Goal: Download file/media

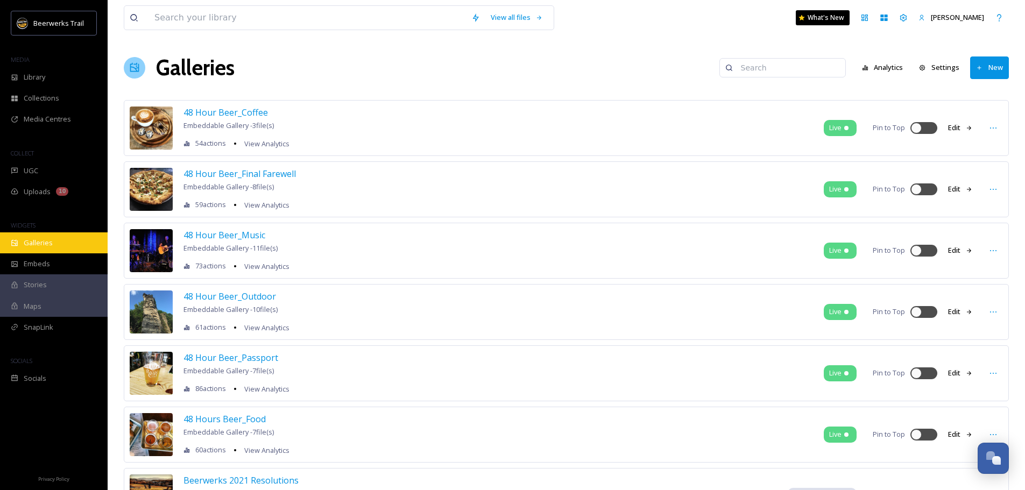
click at [31, 246] on span "Galleries" at bounding box center [38, 243] width 29 height 10
click at [32, 270] on div "Embeds" at bounding box center [54, 263] width 108 height 21
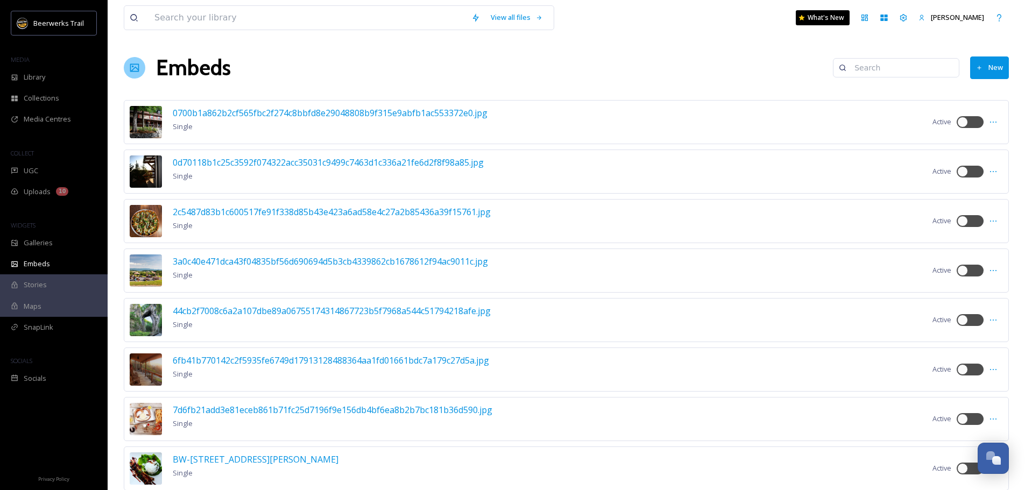
click at [40, 290] on span "Stories" at bounding box center [35, 285] width 23 height 10
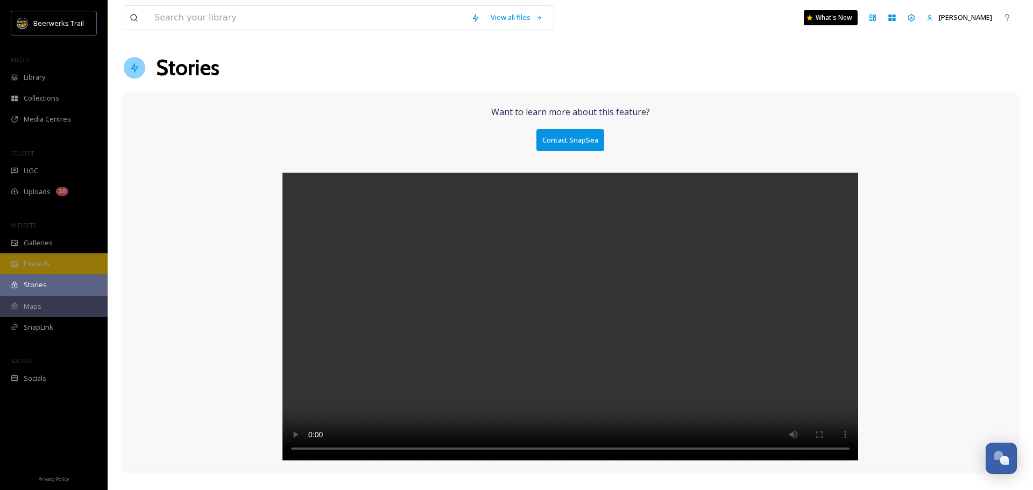
click at [41, 271] on div "Embeds" at bounding box center [54, 263] width 108 height 21
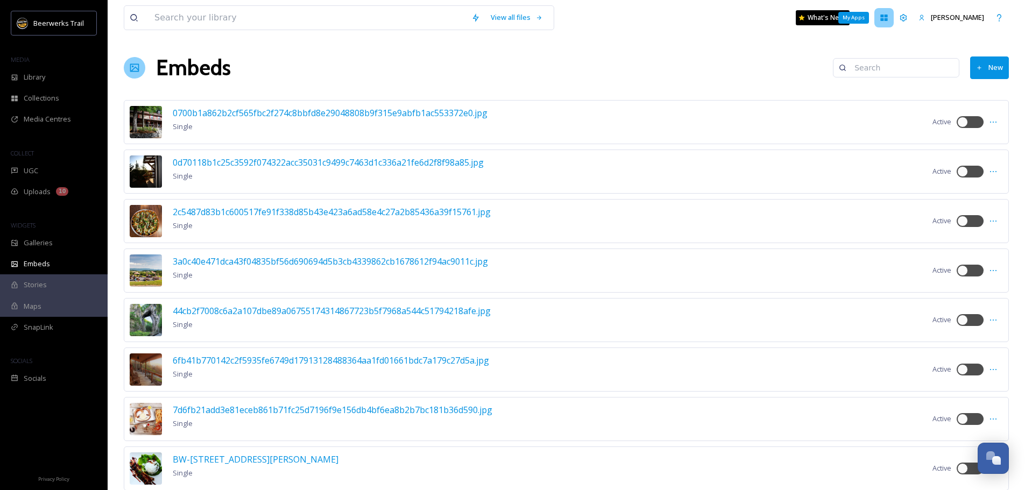
click at [888, 18] on icon at bounding box center [884, 17] width 9 height 9
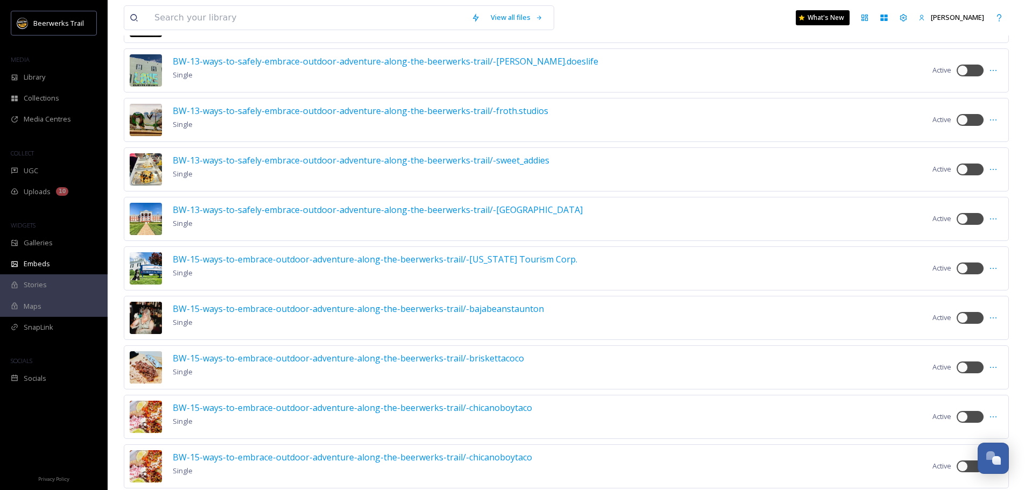
scroll to position [700, 0]
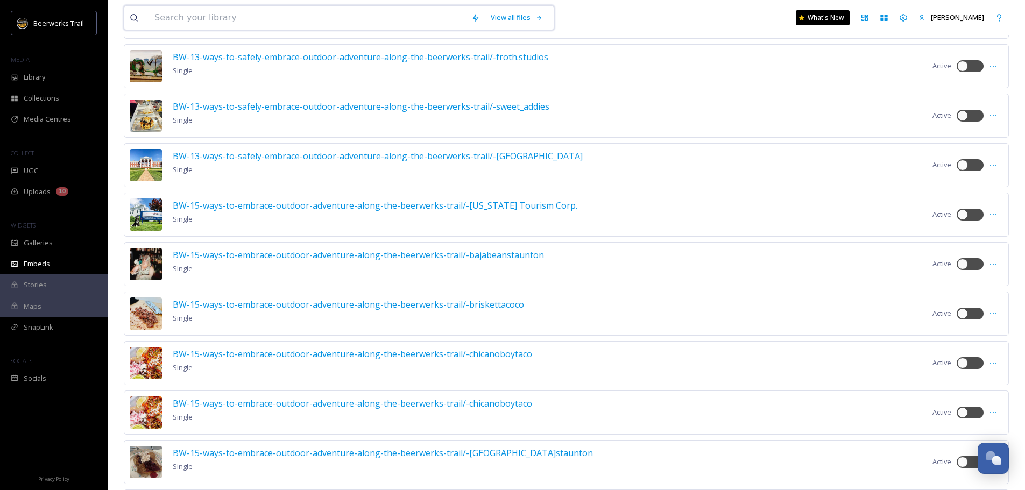
click at [293, 18] on input at bounding box center [307, 18] width 317 height 24
type input "fall"
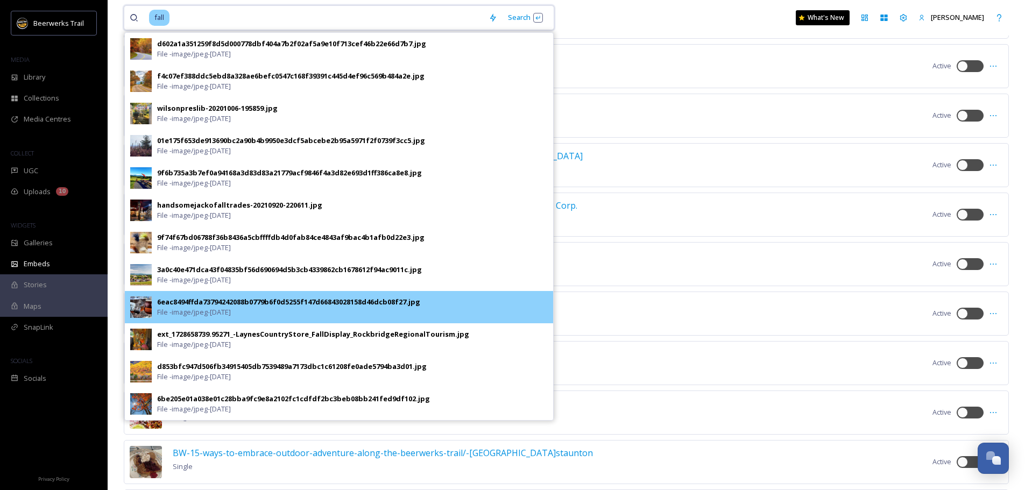
scroll to position [753, 0]
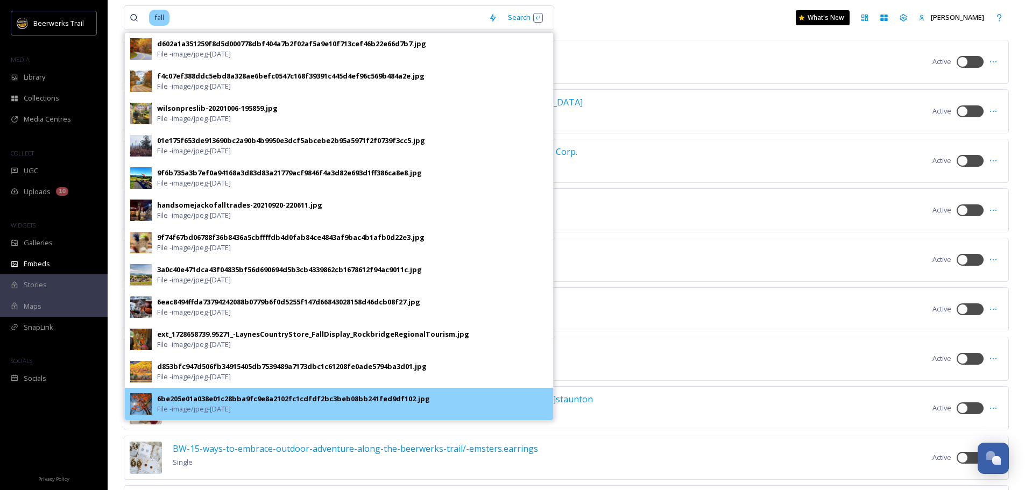
click at [188, 399] on div "6be205e01a038e01c28bba9fc9e8a2102fc1cdfdf2bc3beb08bb241fed9df102.jpg" at bounding box center [293, 399] width 273 height 10
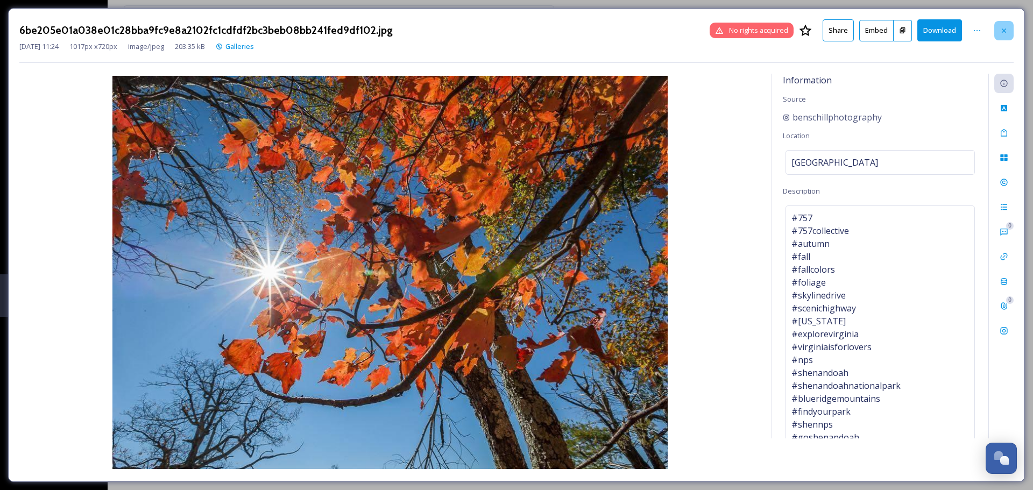
click at [1012, 24] on div at bounding box center [1003, 30] width 19 height 19
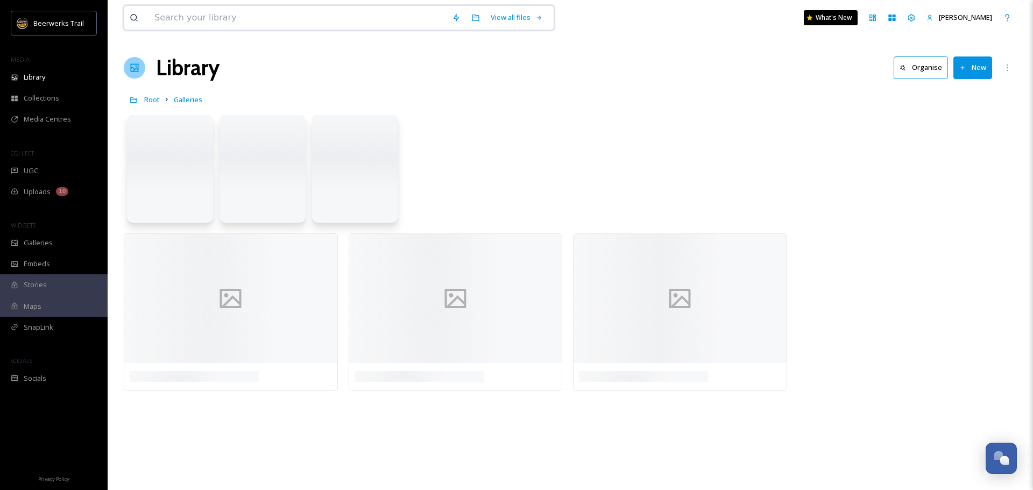
click at [297, 16] on input at bounding box center [298, 18] width 298 height 24
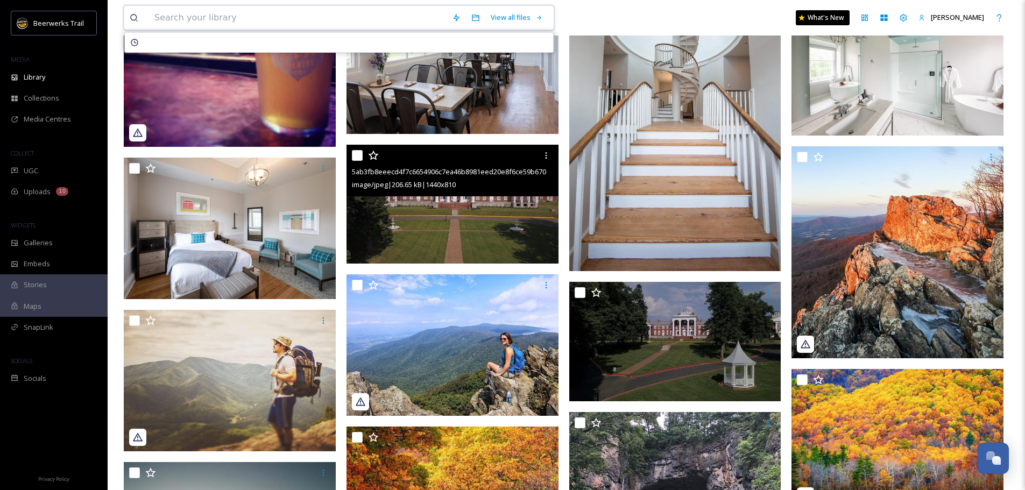
scroll to position [1453, 0]
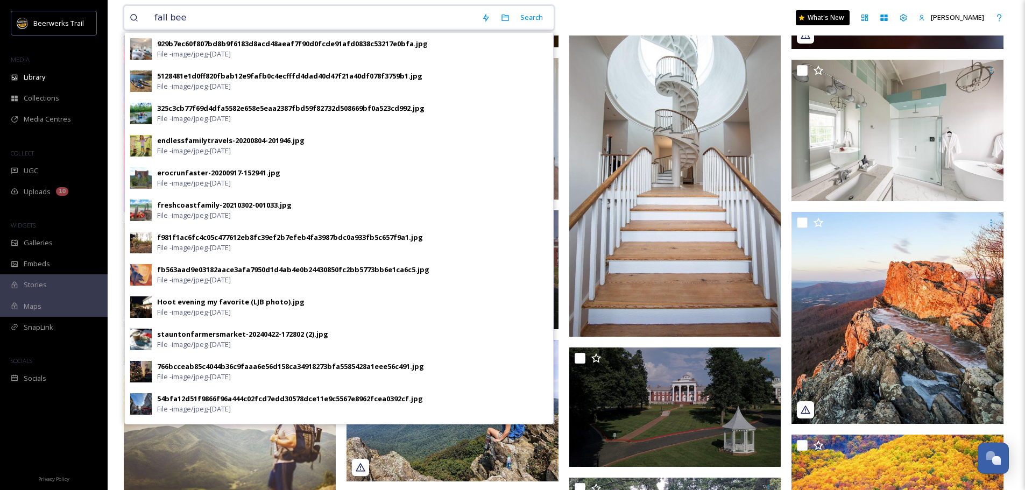
type input "fall beer"
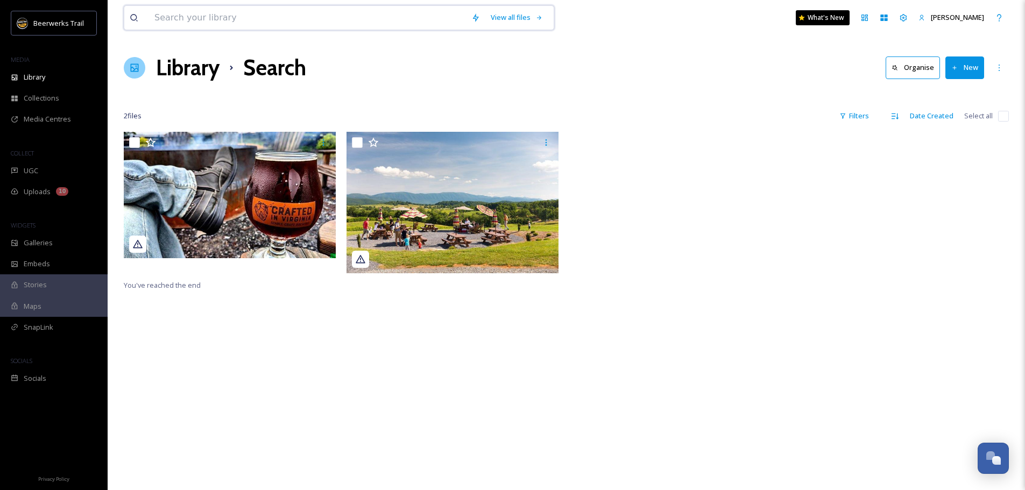
click at [230, 20] on input at bounding box center [307, 18] width 317 height 24
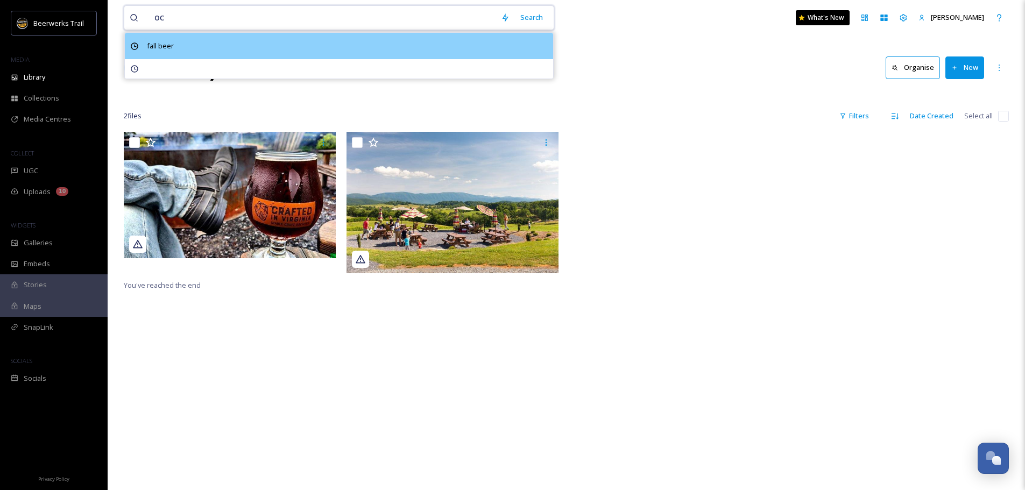
type input "oct"
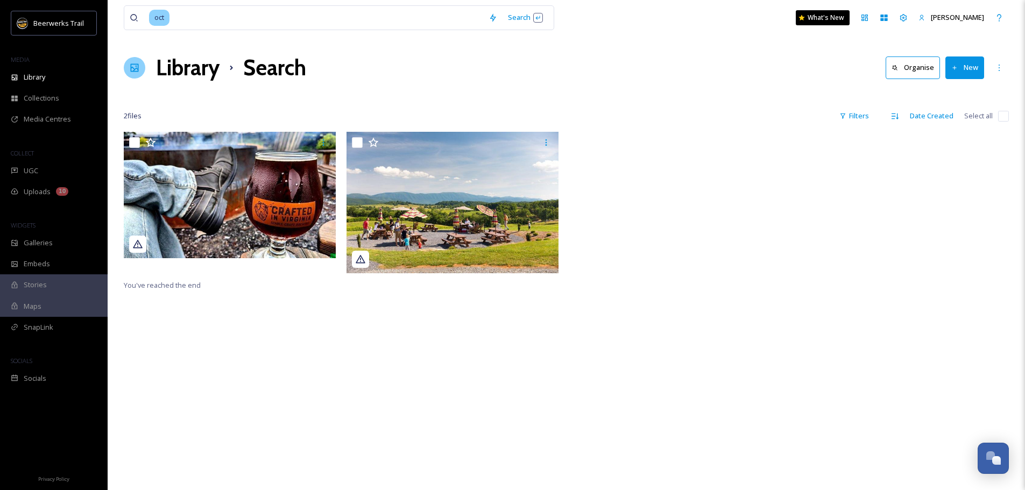
click at [619, 148] on div at bounding box center [677, 205] width 217 height 147
click at [519, 8] on div "Search Press Enter to search" at bounding box center [526, 17] width 46 height 21
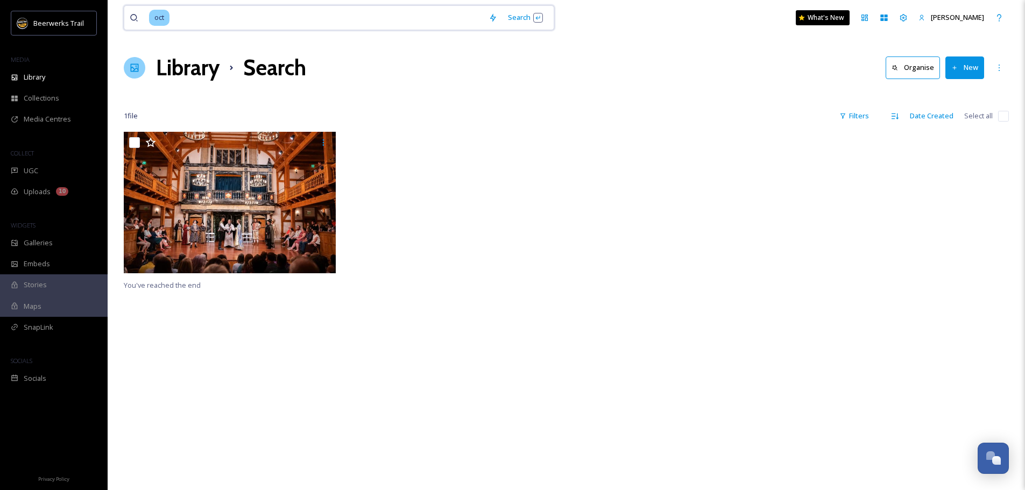
click at [243, 22] on input at bounding box center [327, 18] width 313 height 24
click at [243, 20] on input at bounding box center [327, 18] width 313 height 24
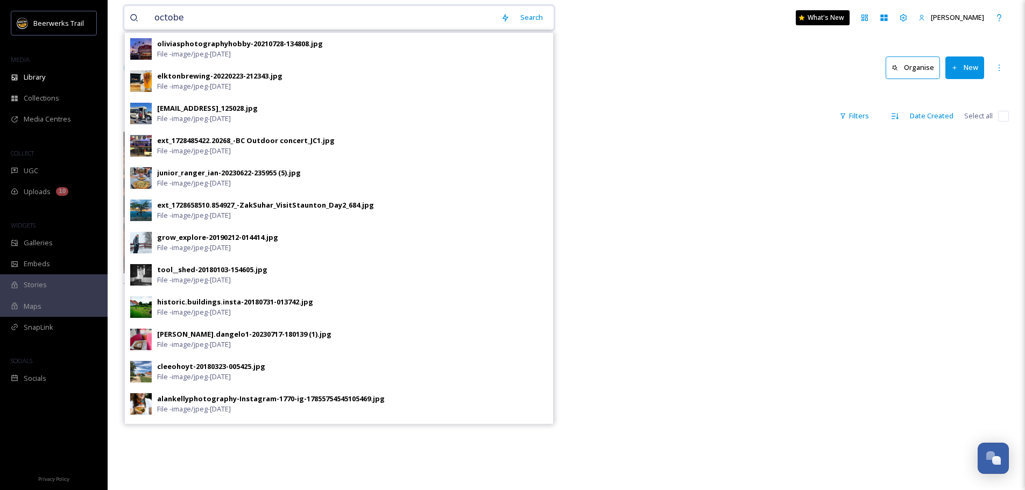
type input "october"
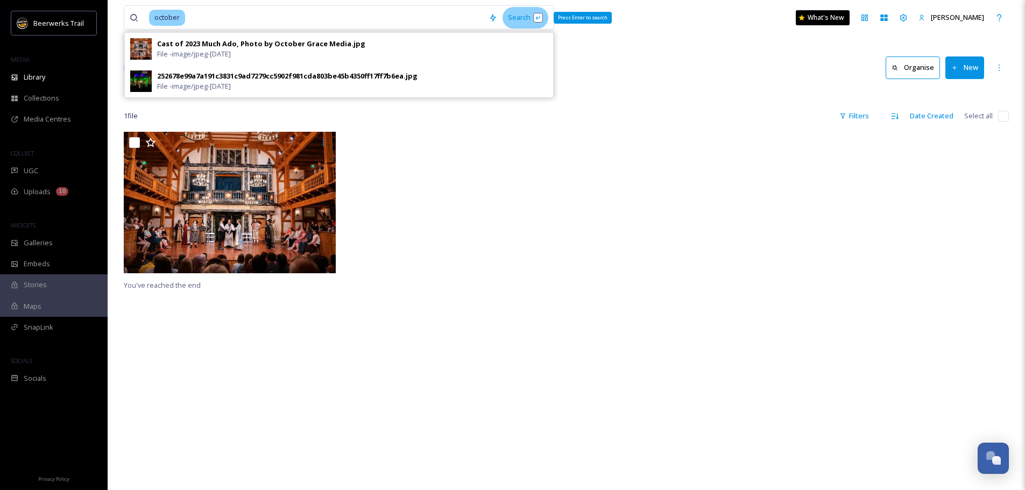
click at [521, 20] on div "Search Press Enter to search" at bounding box center [526, 17] width 46 height 21
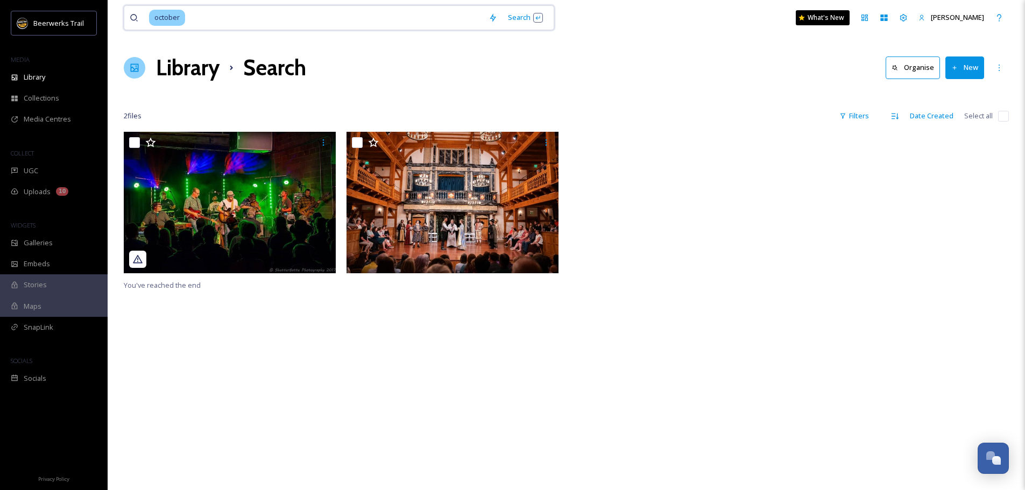
click at [251, 22] on input at bounding box center [334, 18] width 297 height 24
type input "oct"
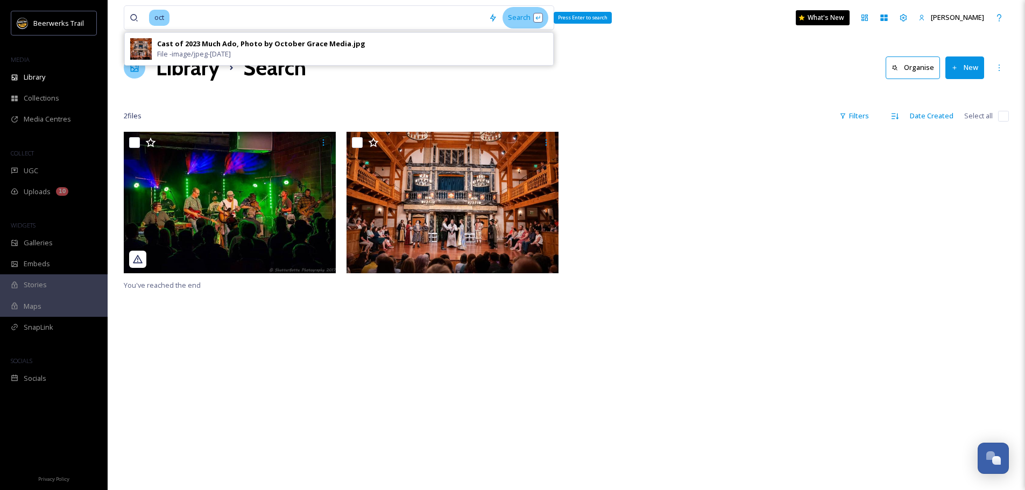
click at [544, 20] on div "Search Press Enter to search" at bounding box center [526, 17] width 46 height 21
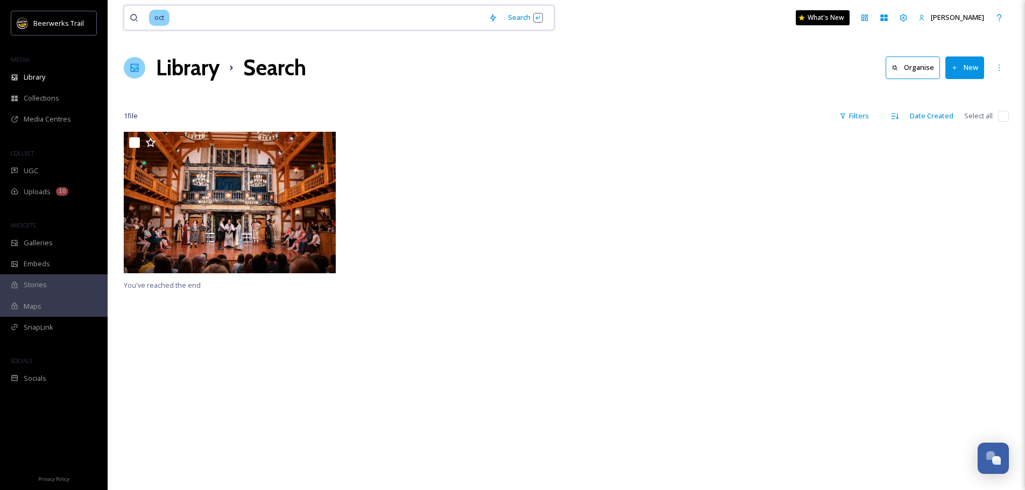
click at [184, 18] on input at bounding box center [327, 18] width 313 height 24
drag, startPoint x: 184, startPoint y: 18, endPoint x: 161, endPoint y: 17, distance: 22.1
click at [161, 17] on div "oct" at bounding box center [316, 18] width 334 height 24
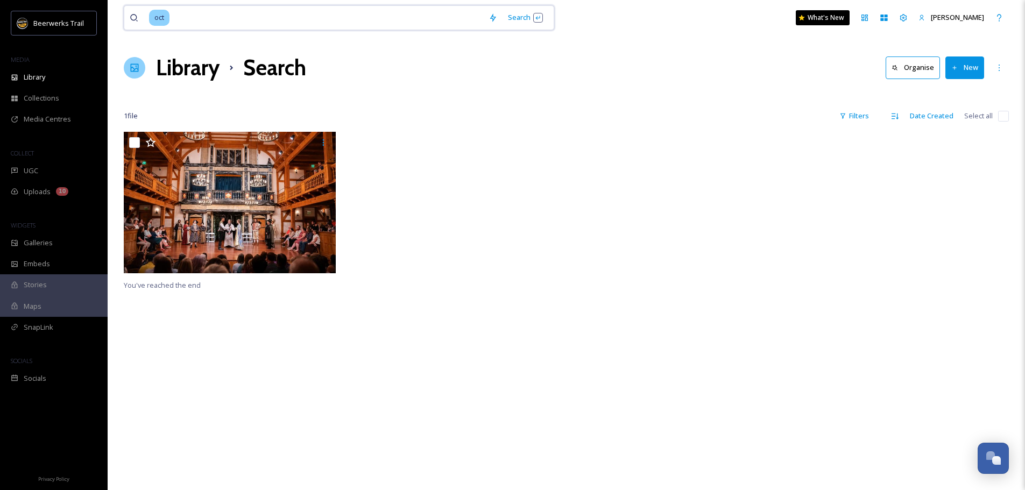
click at [229, 18] on input at bounding box center [327, 18] width 313 height 24
type input "o"
type input "pumpkin"
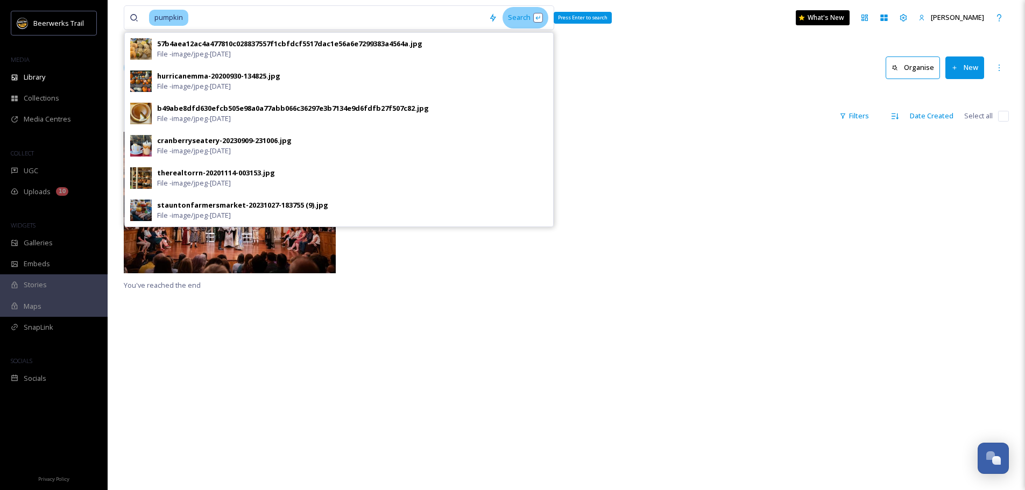
click at [514, 15] on div "Search Press Enter to search" at bounding box center [526, 17] width 46 height 21
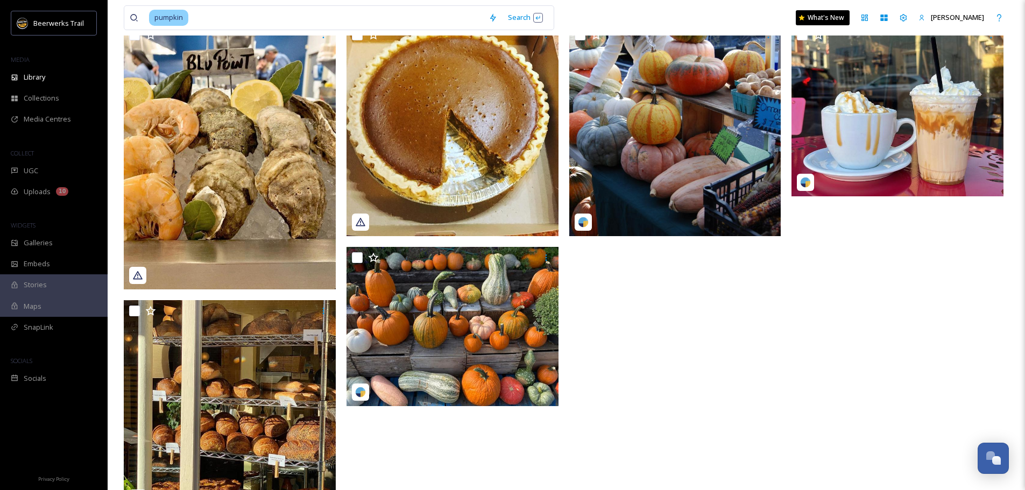
scroll to position [148, 0]
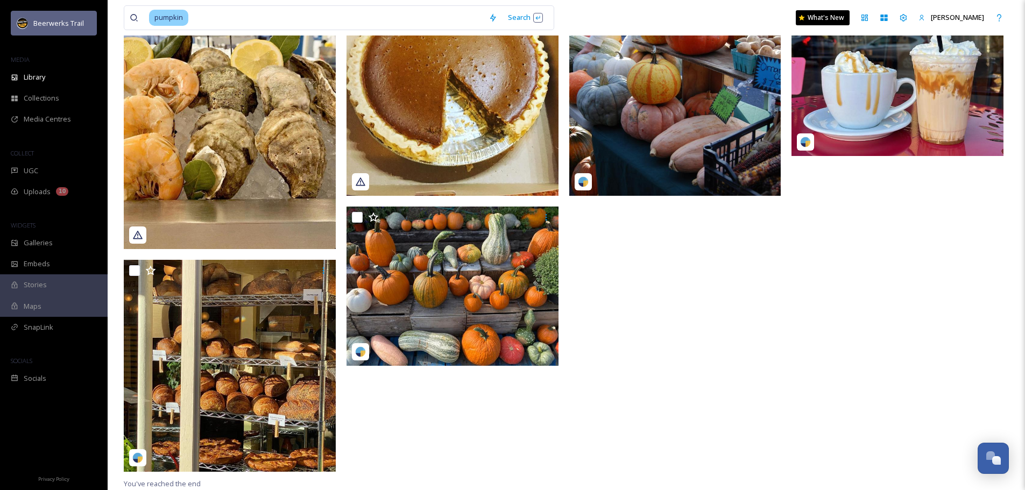
click at [25, 21] on img at bounding box center [22, 23] width 11 height 11
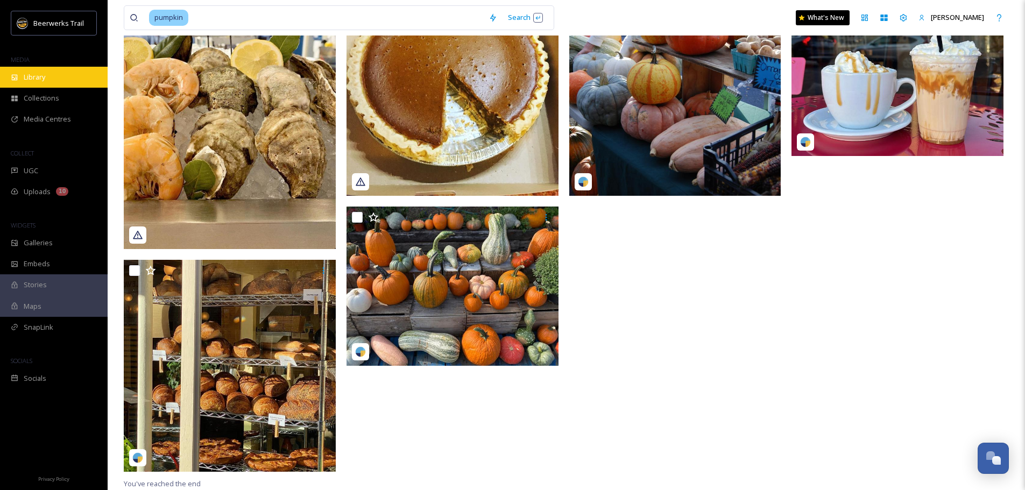
click at [45, 80] on span "Library" at bounding box center [35, 77] width 22 height 10
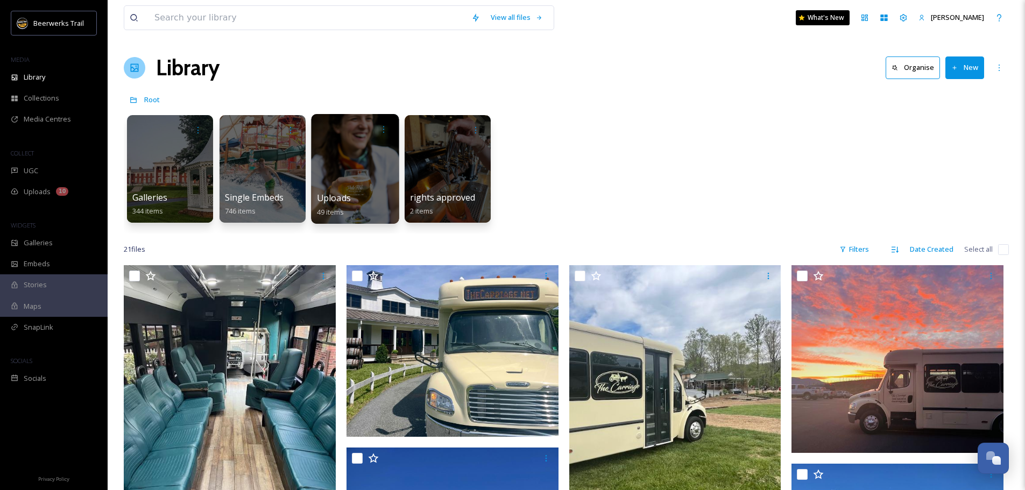
click at [365, 124] on div at bounding box center [355, 129] width 77 height 20
click at [237, 149] on div at bounding box center [262, 169] width 88 height 110
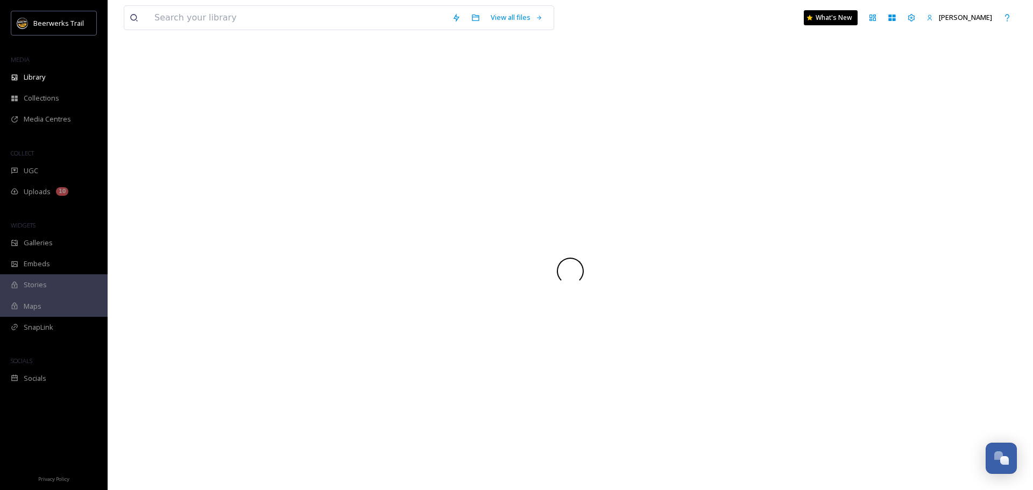
click at [237, 149] on div at bounding box center [570, 271] width 893 height 439
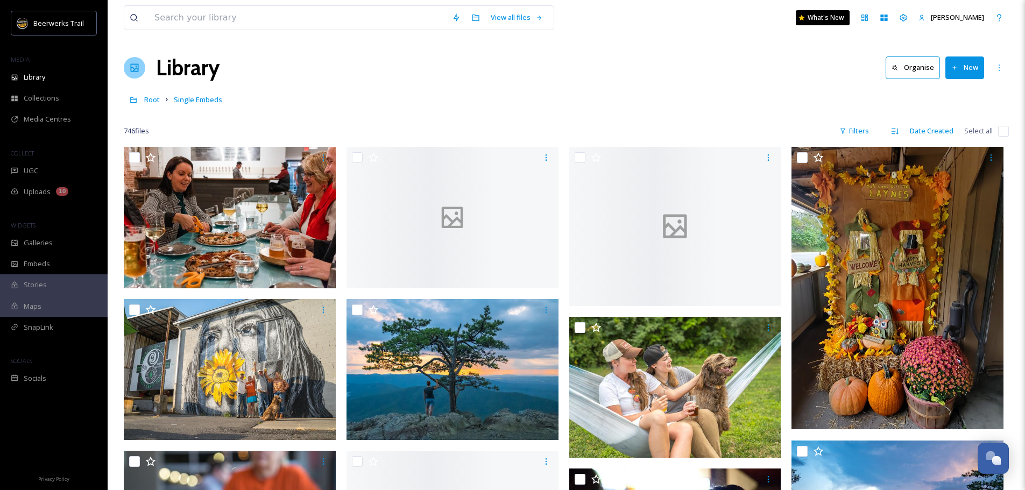
click at [290, 105] on div "Root Single Embeds" at bounding box center [566, 99] width 885 height 20
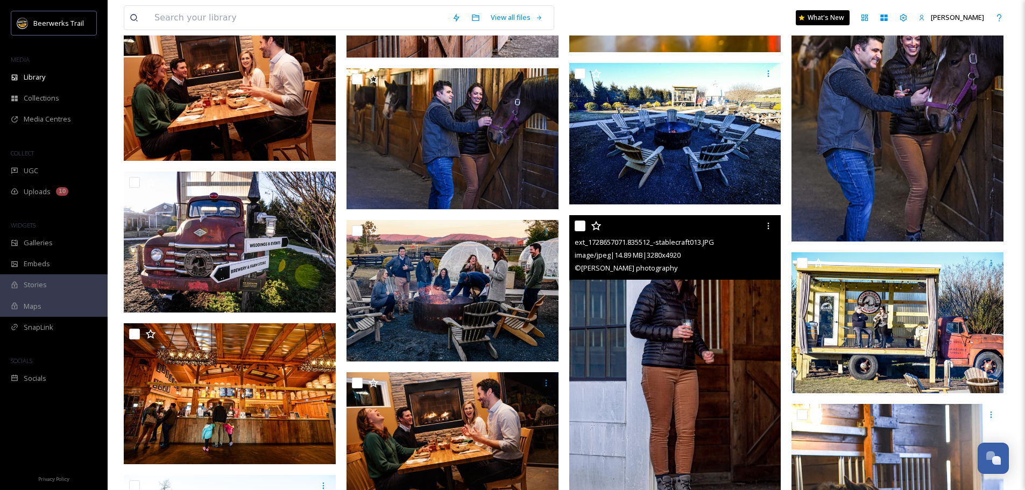
scroll to position [1722, 0]
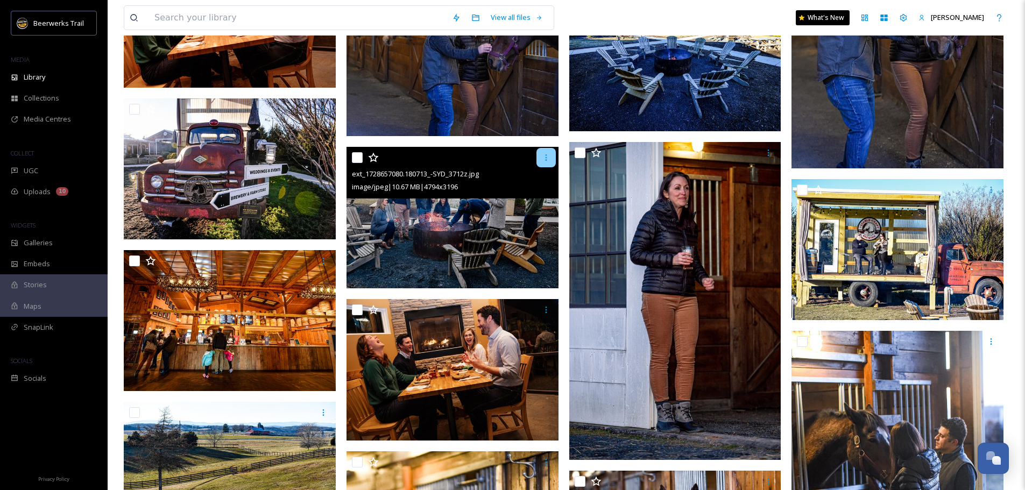
click at [542, 161] on icon at bounding box center [546, 157] width 9 height 9
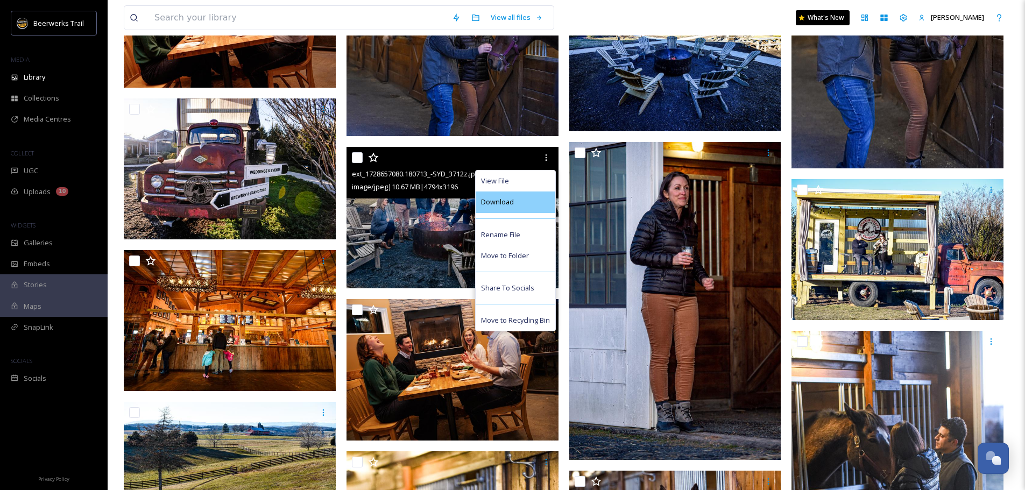
click at [504, 196] on div "Download" at bounding box center [516, 202] width 80 height 21
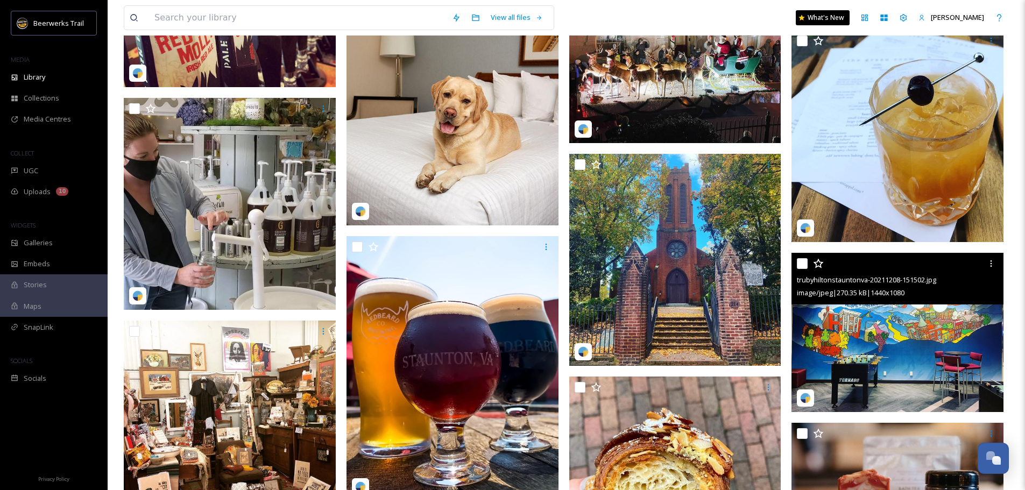
scroll to position [26530, 0]
